Goal: Transaction & Acquisition: Purchase product/service

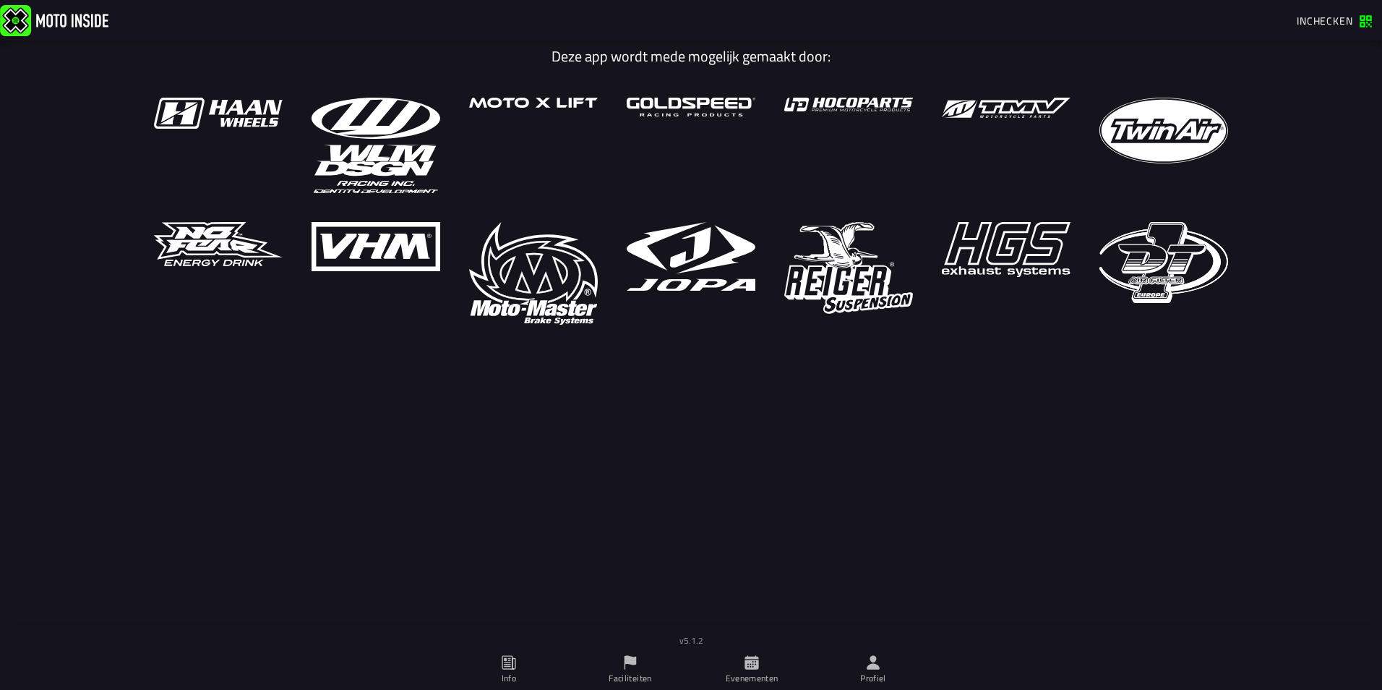
click at [868, 665] on icon at bounding box center [873, 662] width 16 height 16
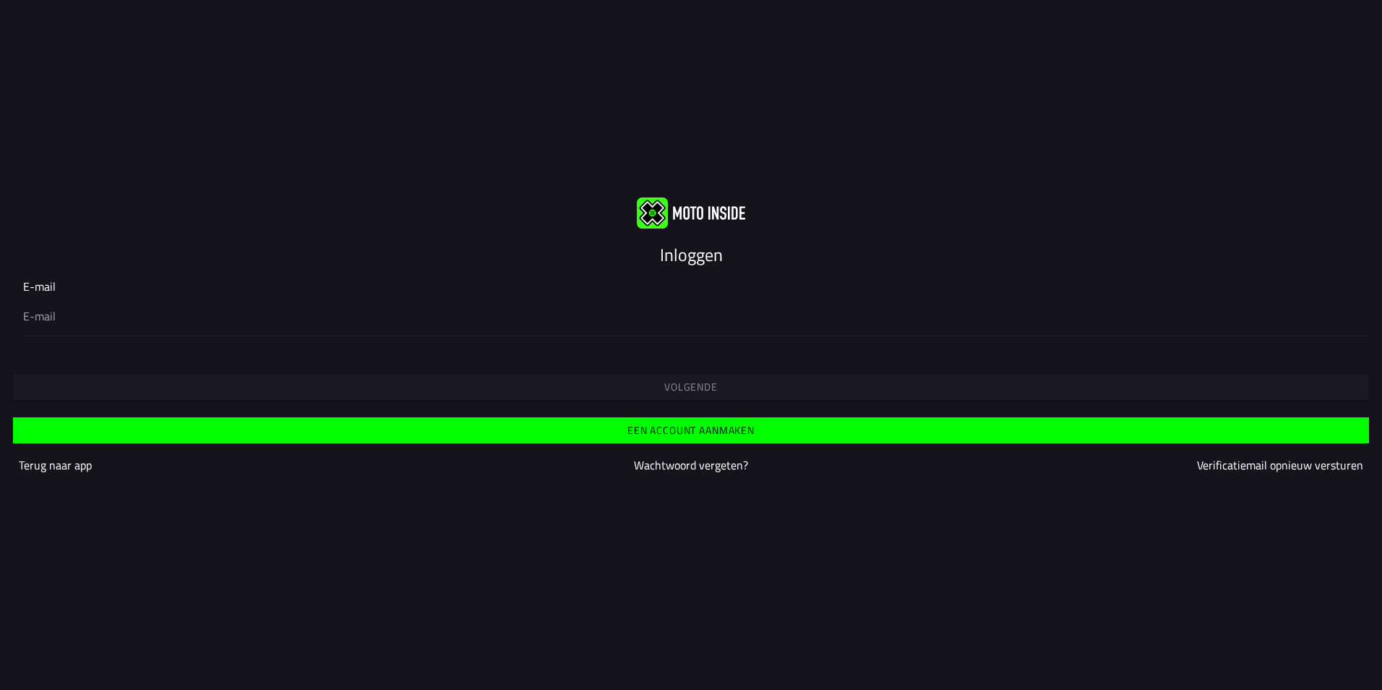
click at [717, 382] on div "Volgende" at bounding box center [691, 374] width 1382 height 52
click at [0, 0] on slot "Inloggen" at bounding box center [0, 0] width 0 height 0
click at [729, 437] on button "Een account aanmaken" at bounding box center [691, 430] width 1356 height 26
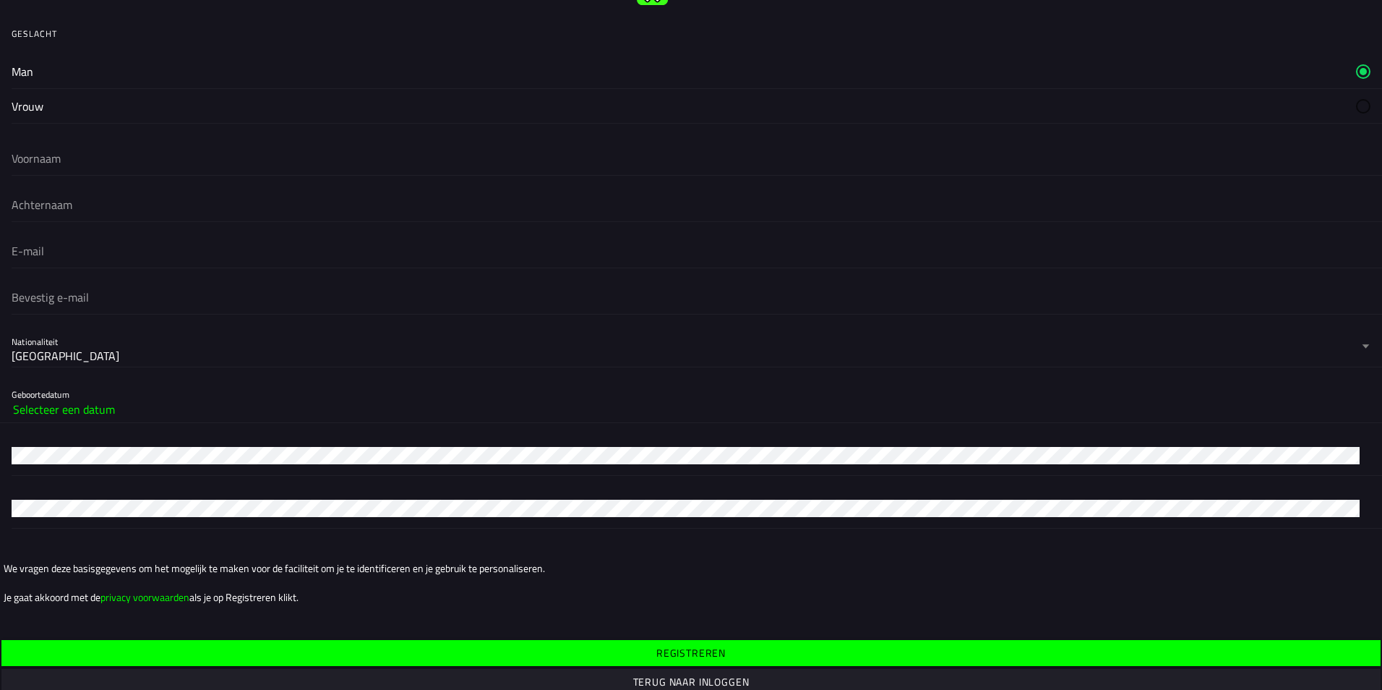
scroll to position [63, 0]
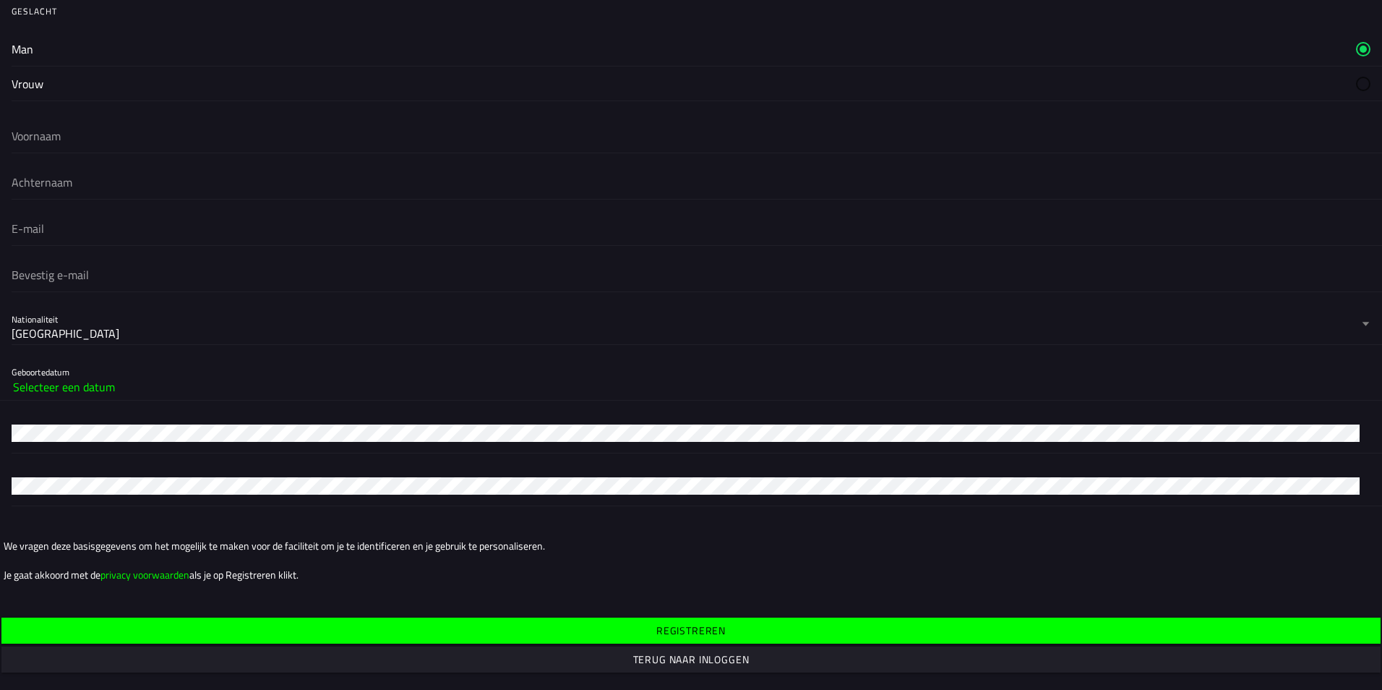
click at [595, 650] on button "Terug naar inloggen" at bounding box center [691, 659] width 1380 height 26
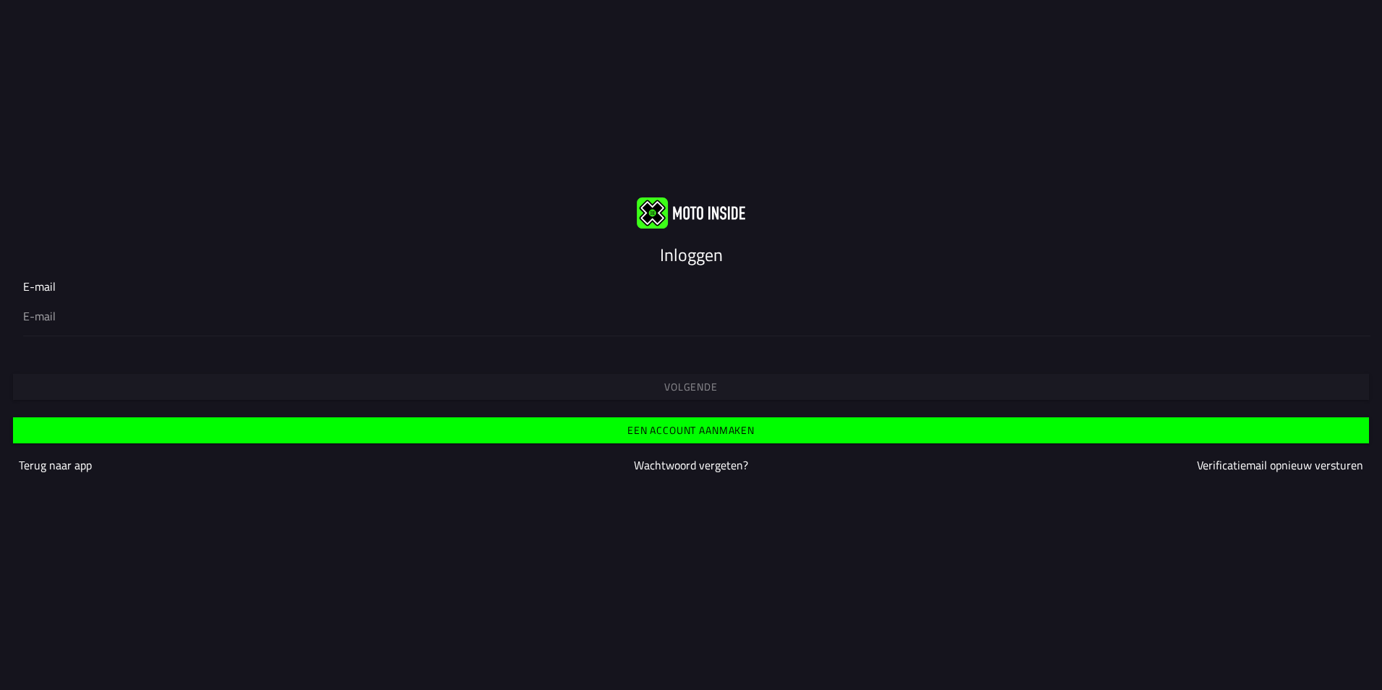
click at [76, 317] on input "email" at bounding box center [691, 315] width 1336 height 17
type input "[EMAIL_ADDRESS][DOMAIN_NAME]"
click at [456, 384] on span "Volgende" at bounding box center [691, 387] width 1334 height 10
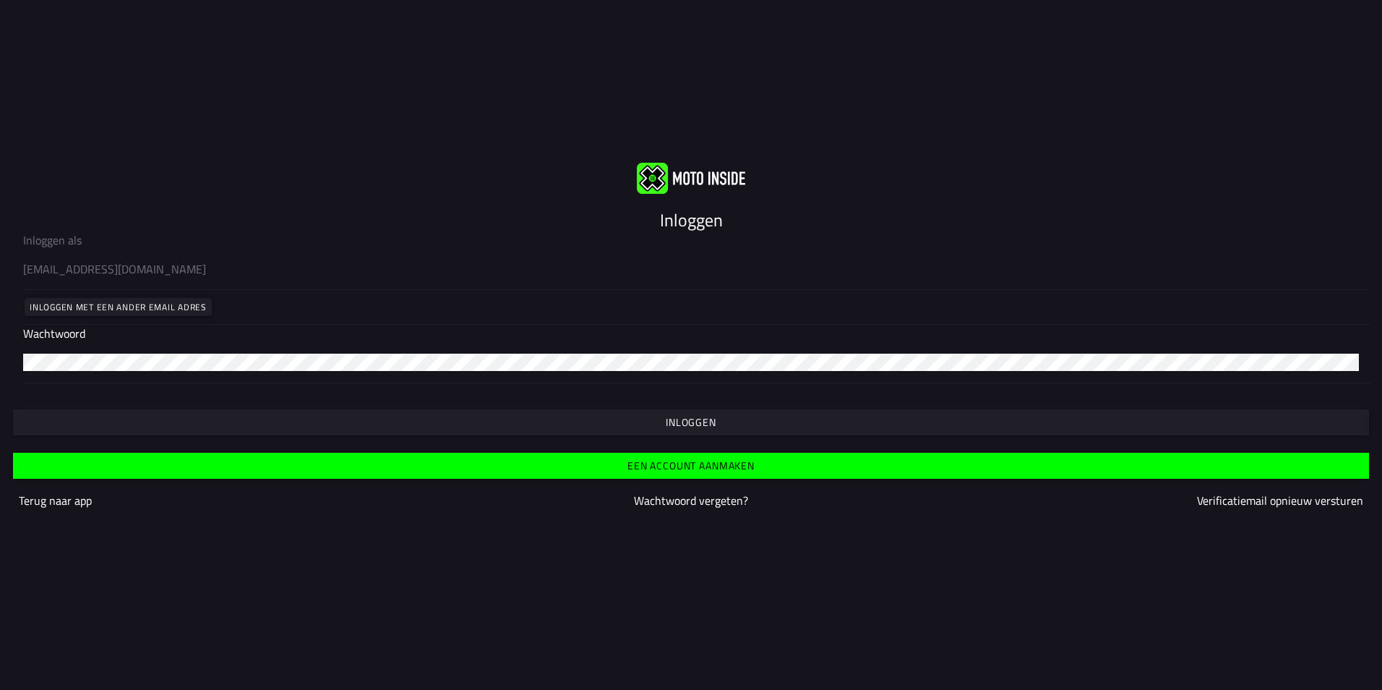
click at [279, 422] on span "Inloggen" at bounding box center [691, 422] width 1334 height 10
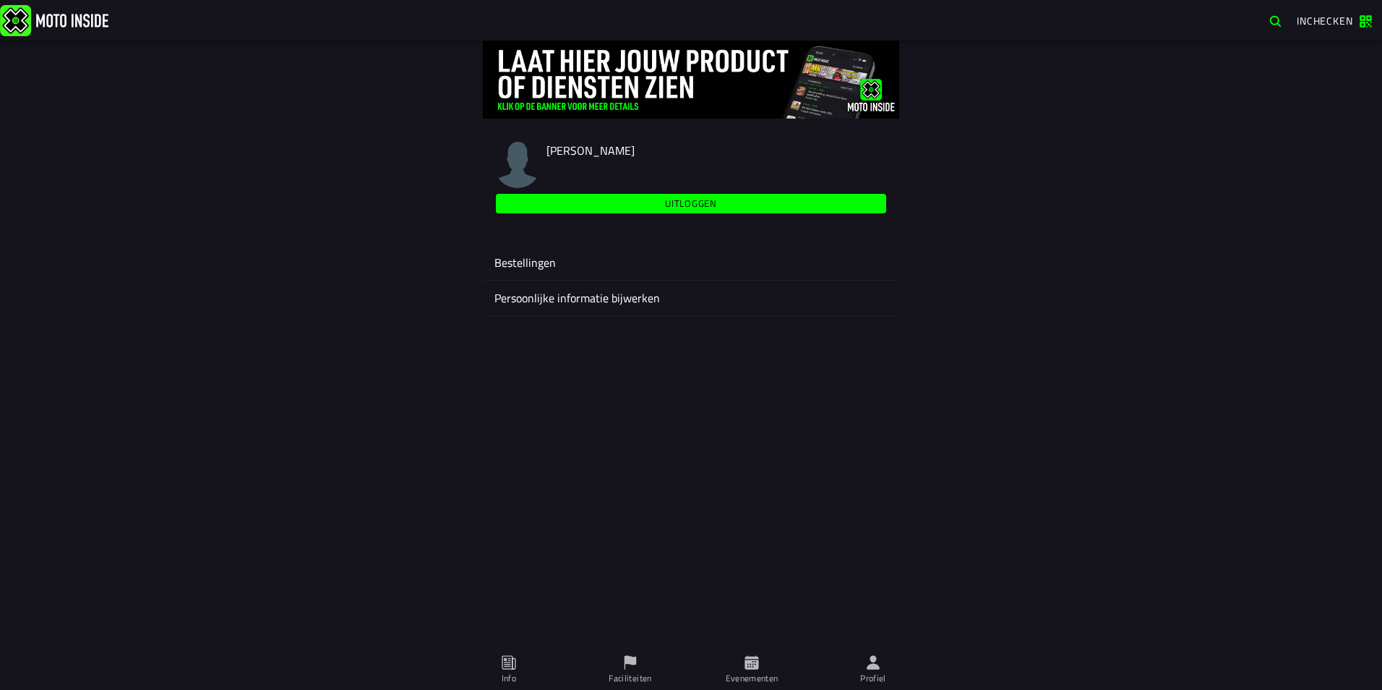
click at [695, 303] on ion-label "Persoonlijke informatie bijwerken" at bounding box center [691, 297] width 393 height 17
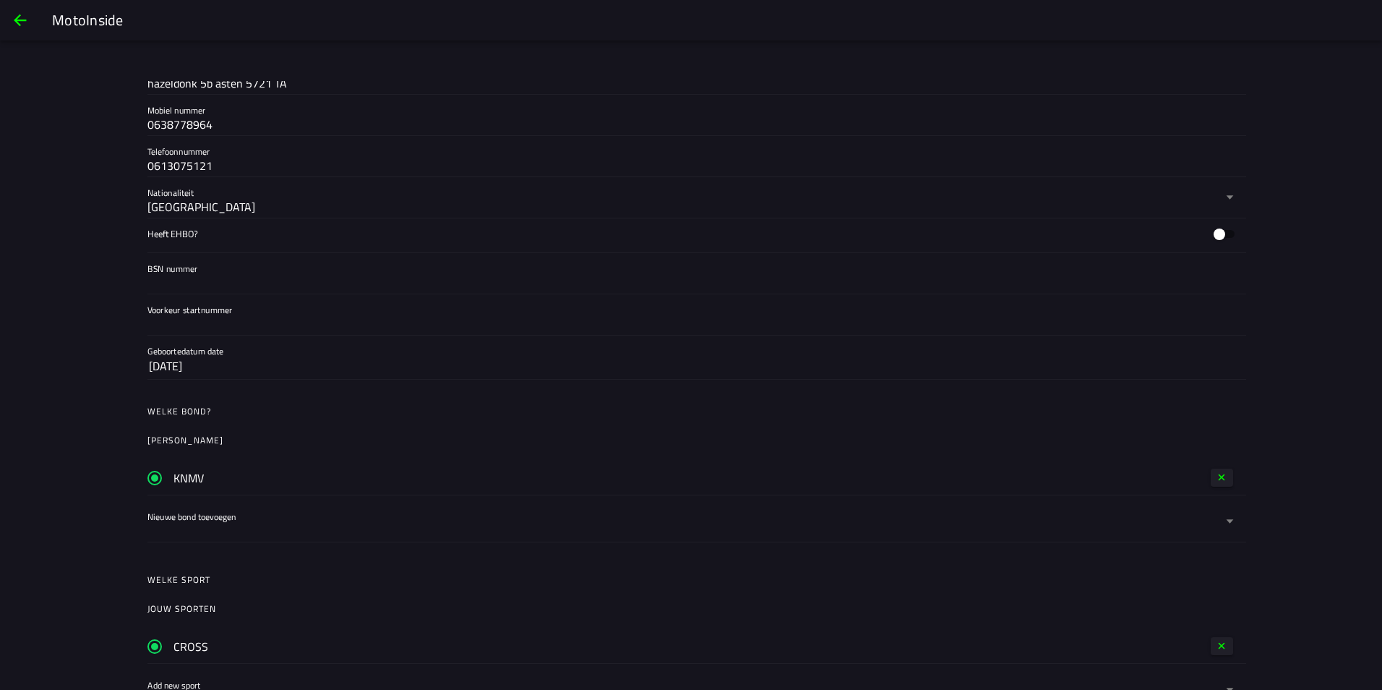
scroll to position [434, 0]
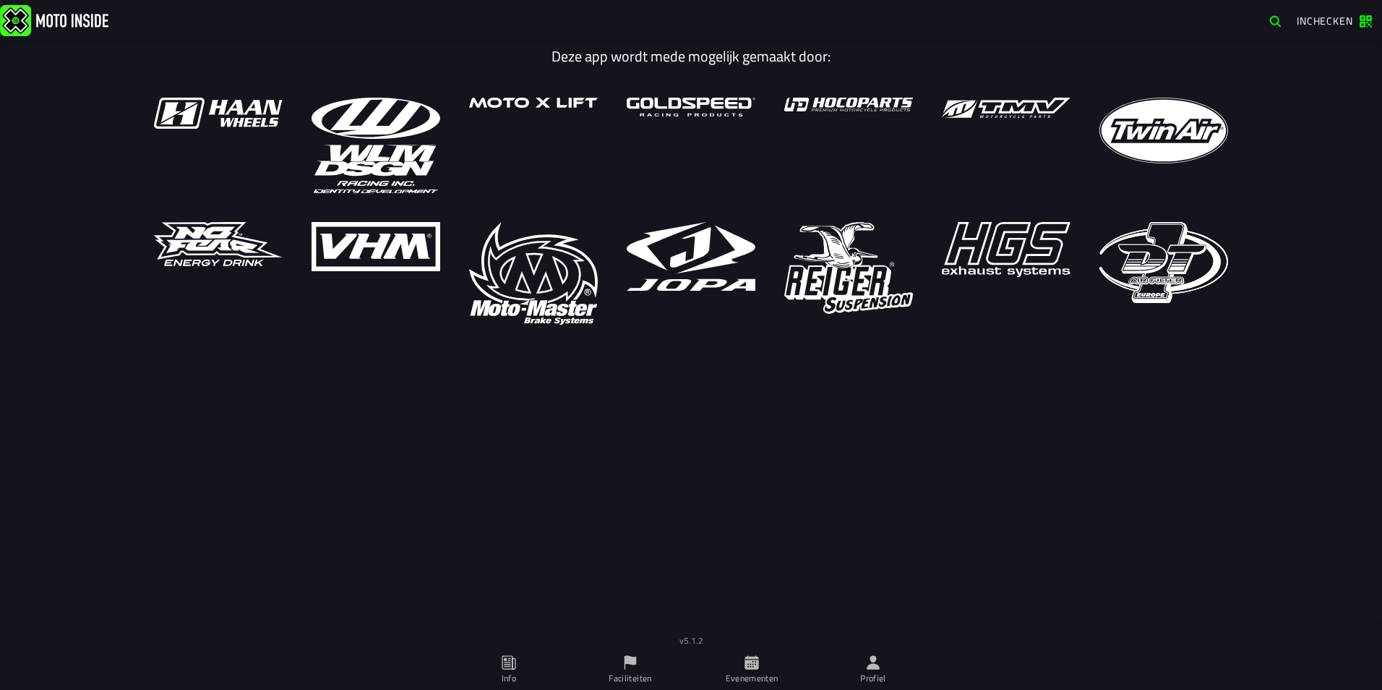
click at [865, 681] on ion-label "Profiel" at bounding box center [873, 678] width 26 height 13
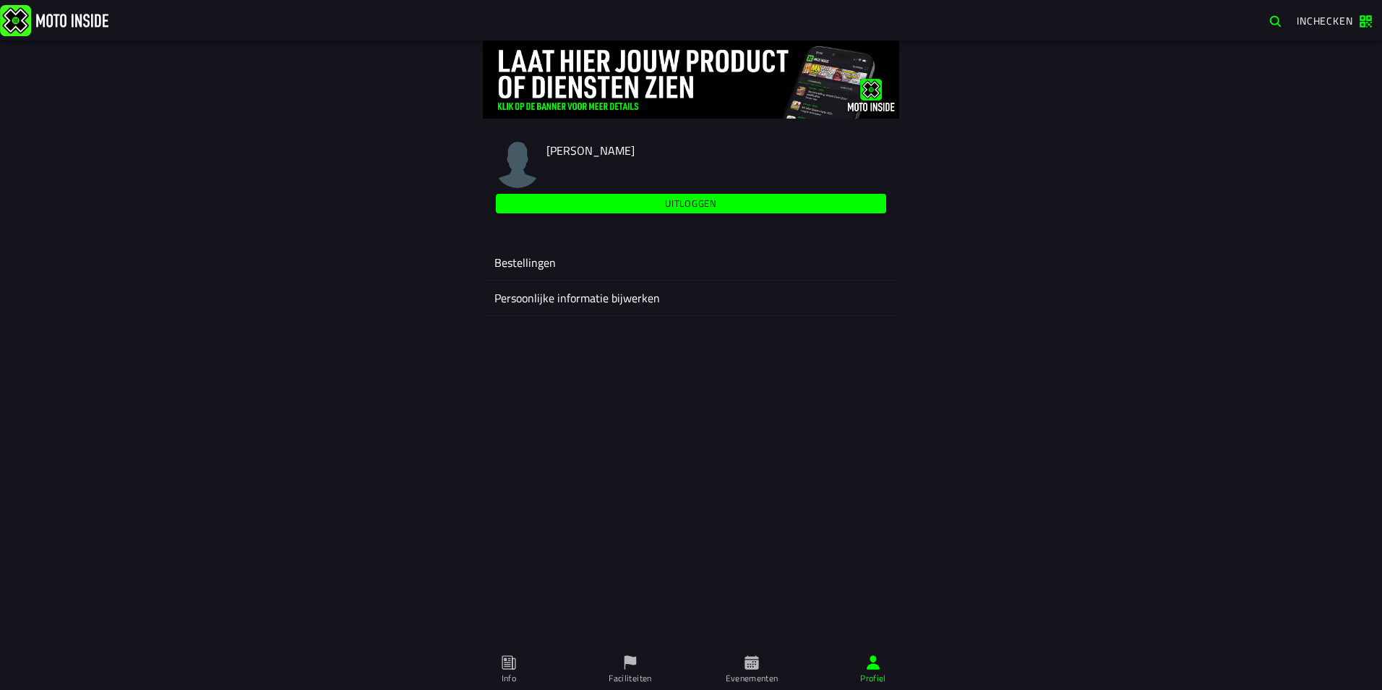
click at [745, 656] on icon at bounding box center [752, 662] width 16 height 16
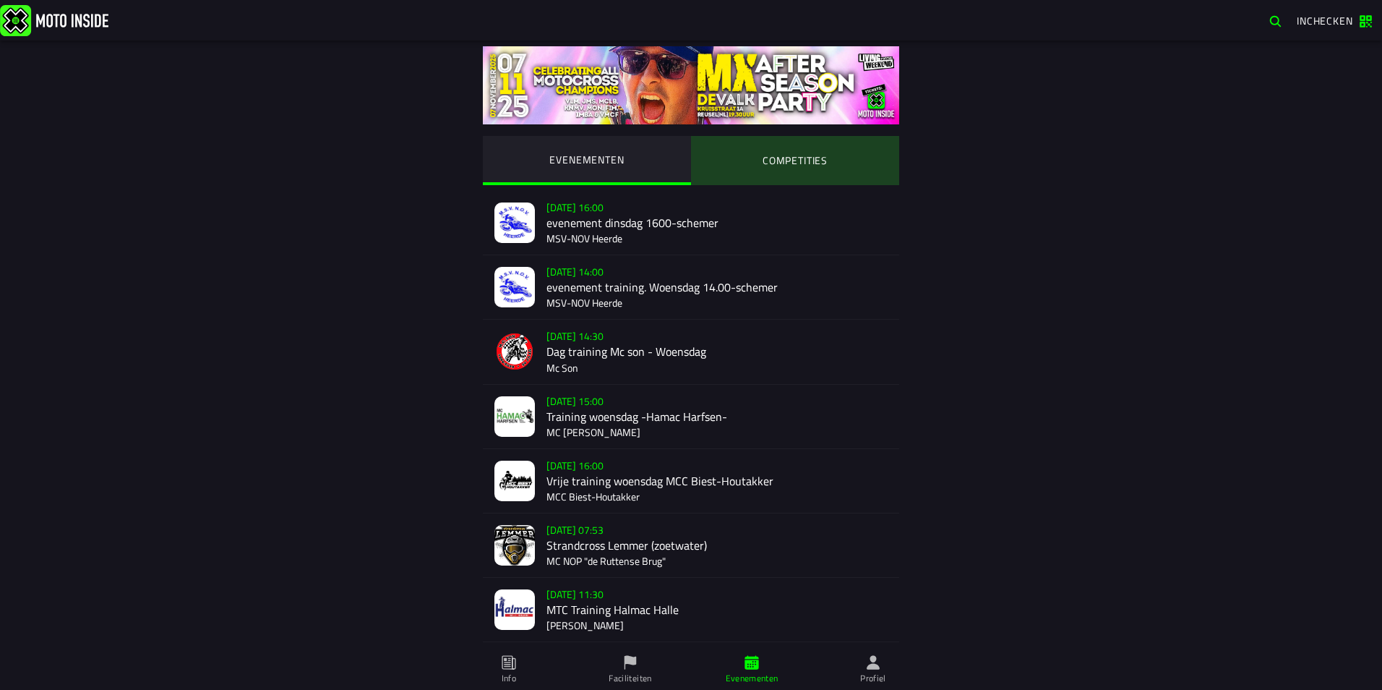
click at [775, 152] on ion-segment-button "COMPETITIES" at bounding box center [795, 160] width 208 height 49
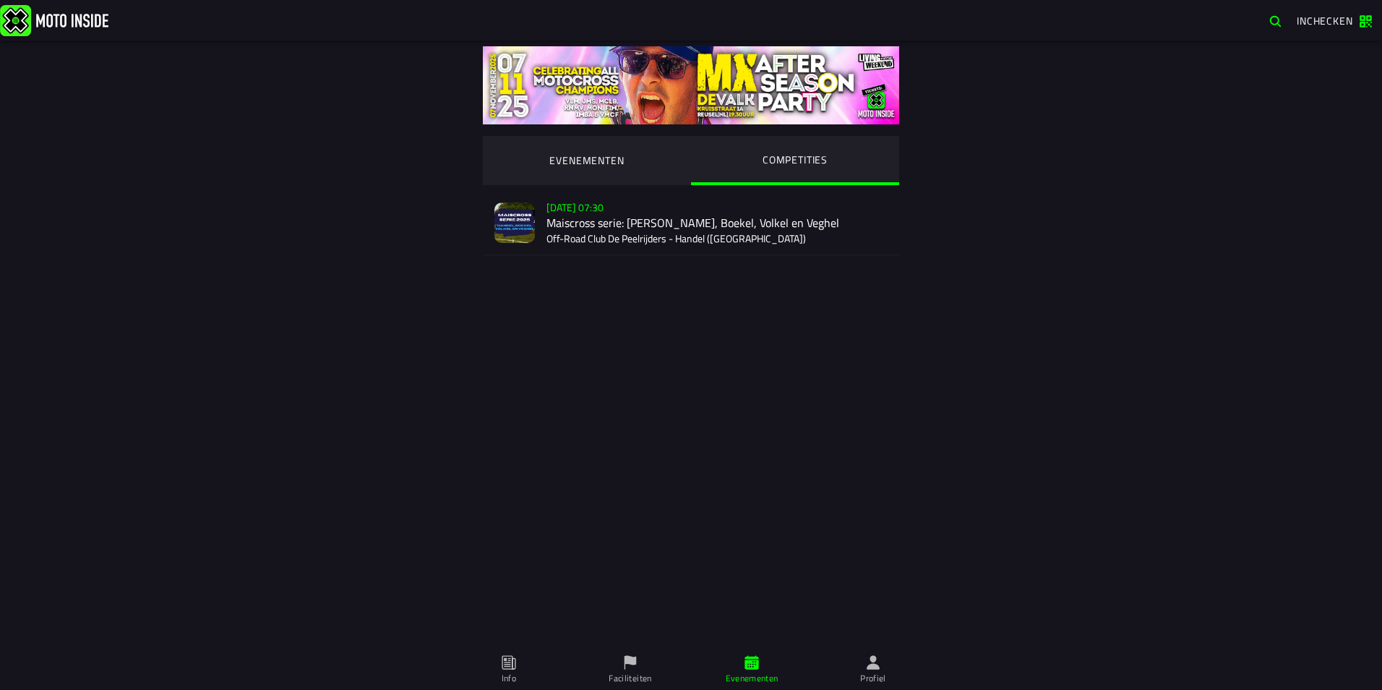
click at [694, 229] on div "Verkoop nog niet gestart Su 2 Nov - 07:30 Maiscross serie: Handel, Boekel, Volk…" at bounding box center [717, 223] width 341 height 64
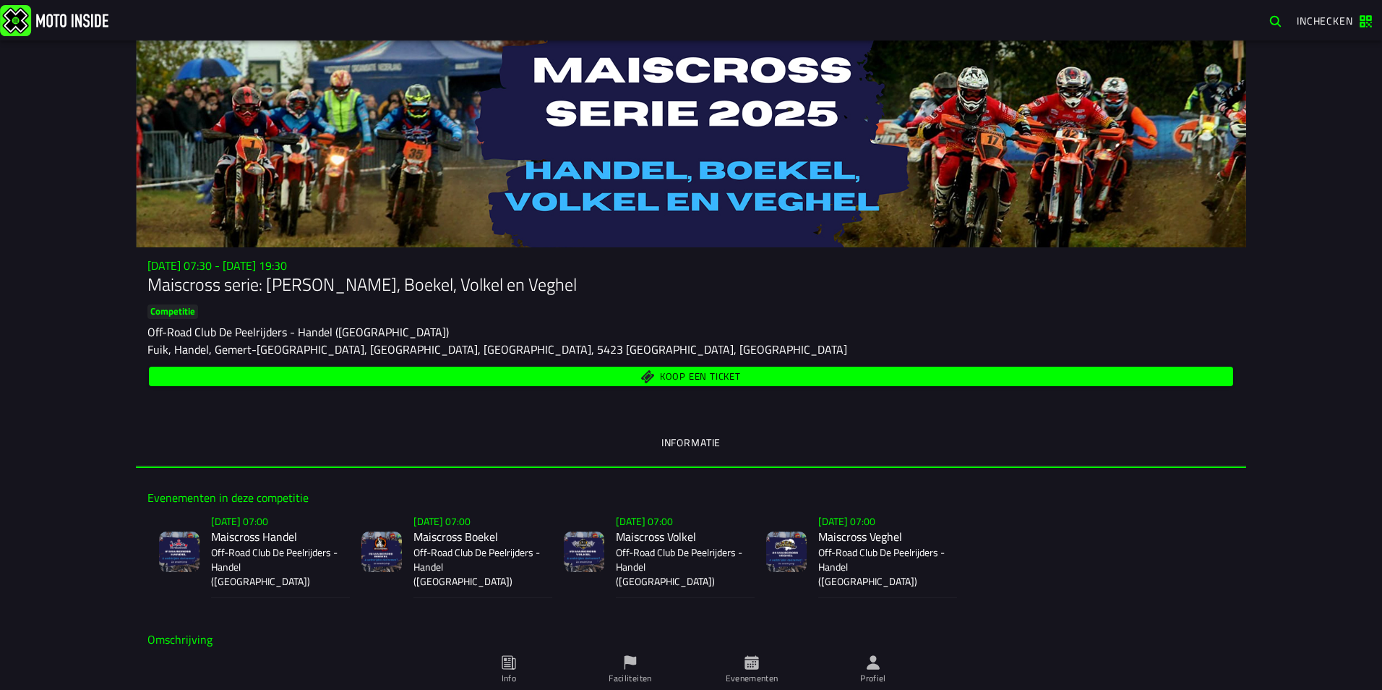
click at [606, 375] on span "Koop een ticket" at bounding box center [692, 376] width 1068 height 14
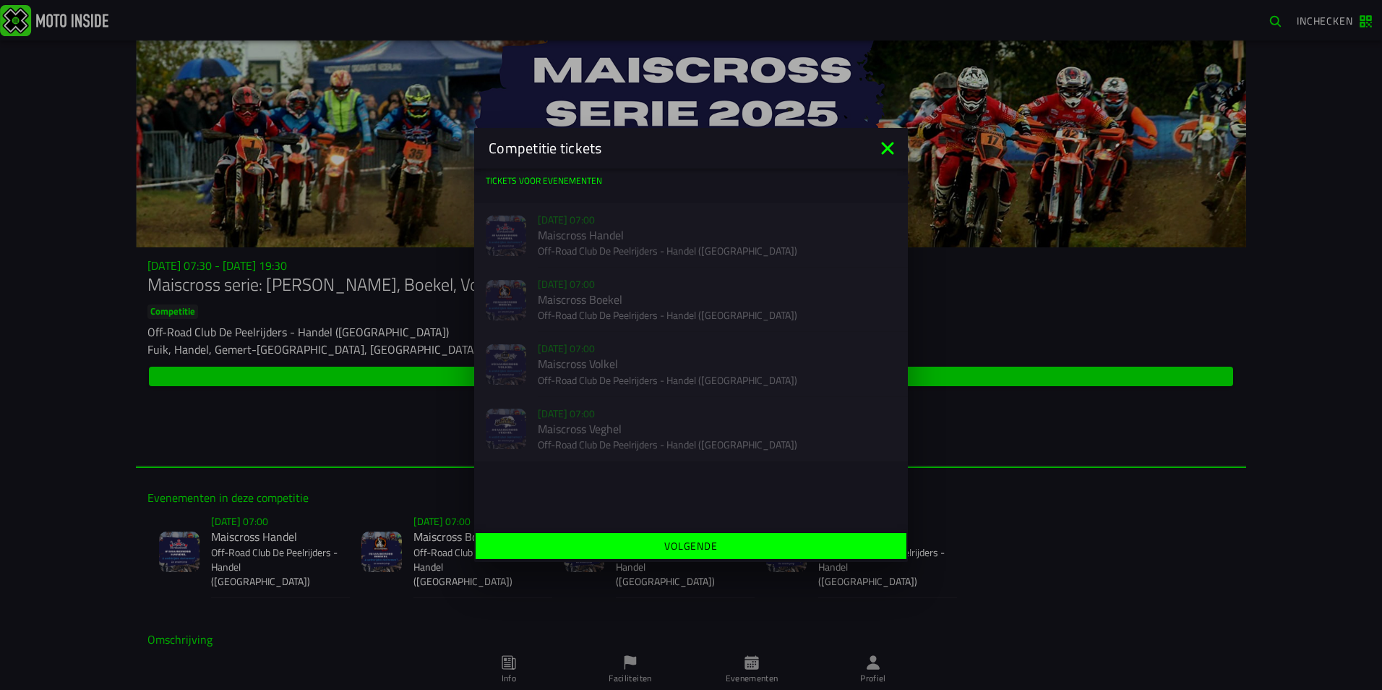
click at [0, 0] on slot "Volgende" at bounding box center [0, 0] width 0 height 0
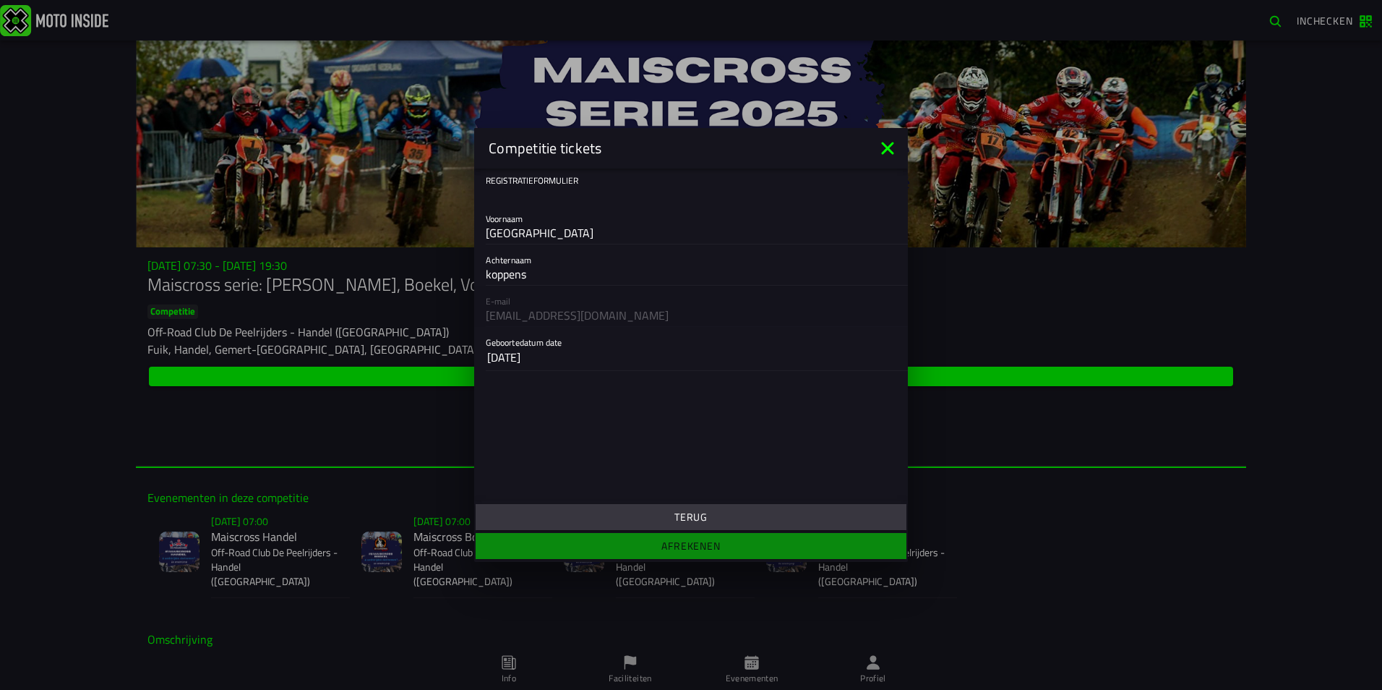
click at [891, 142] on icon at bounding box center [887, 148] width 23 height 23
